Goal: Use online tool/utility: Utilize a website feature to perform a specific function

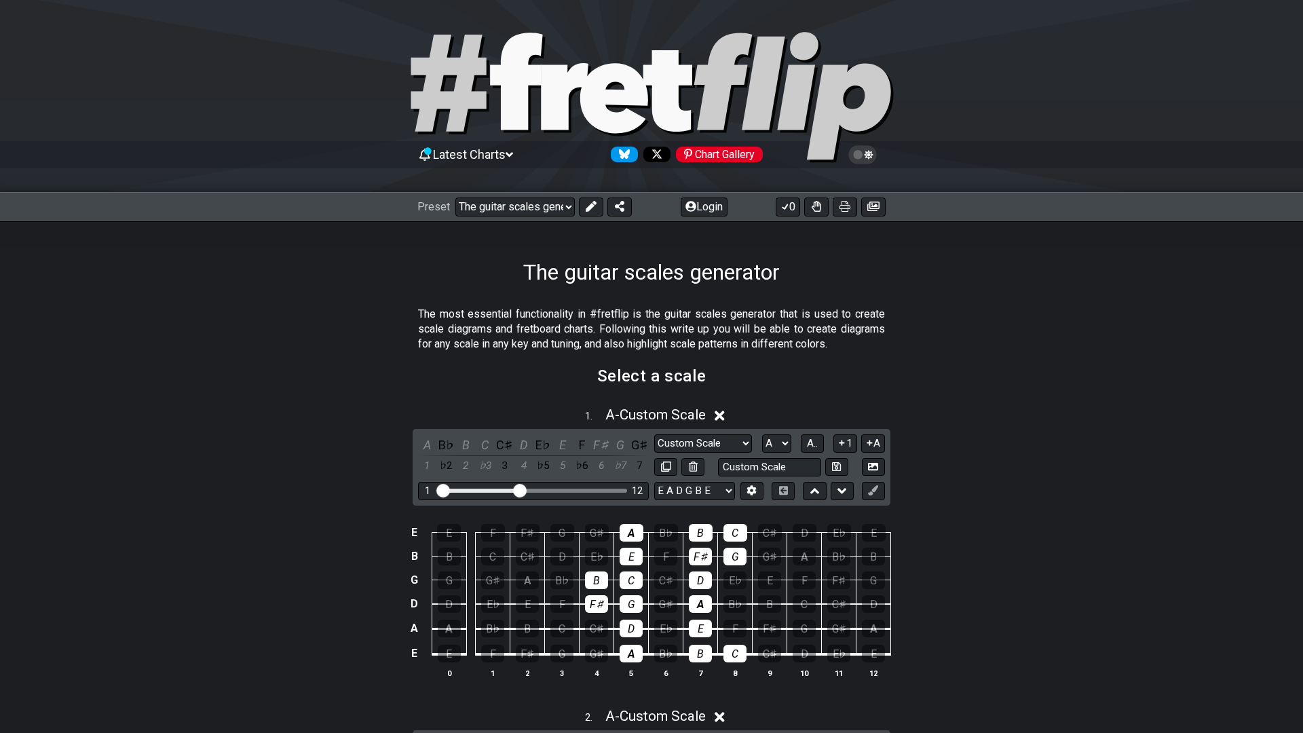
select select "/026NWAYE"
select select "A"
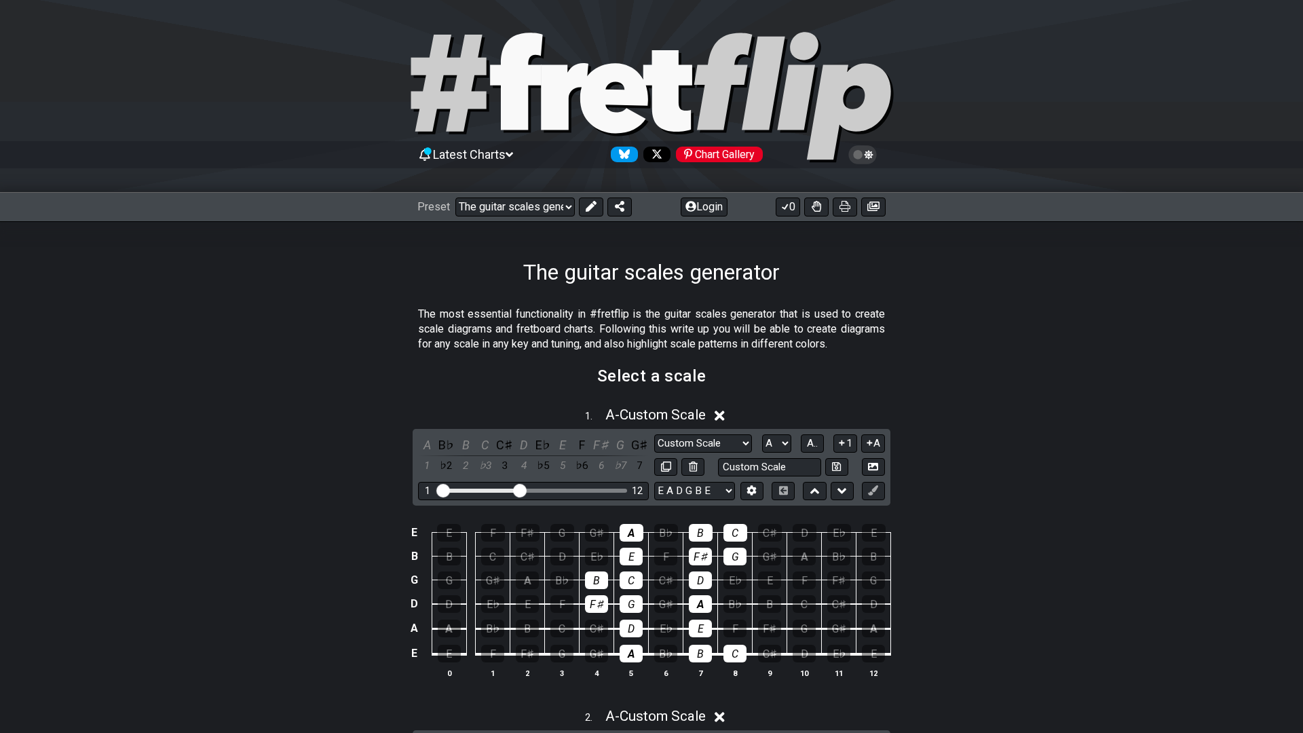
select select "A"
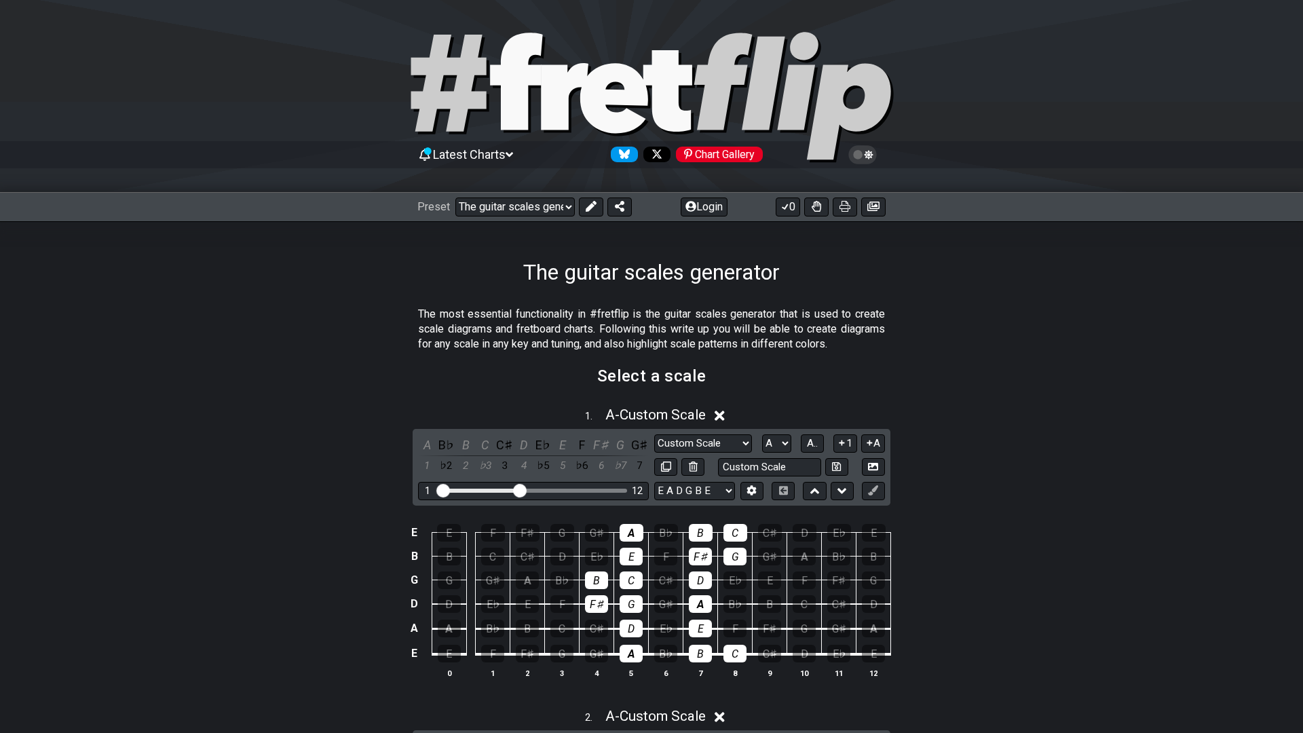
select select "A"
